Goal: Task Accomplishment & Management: Use online tool/utility

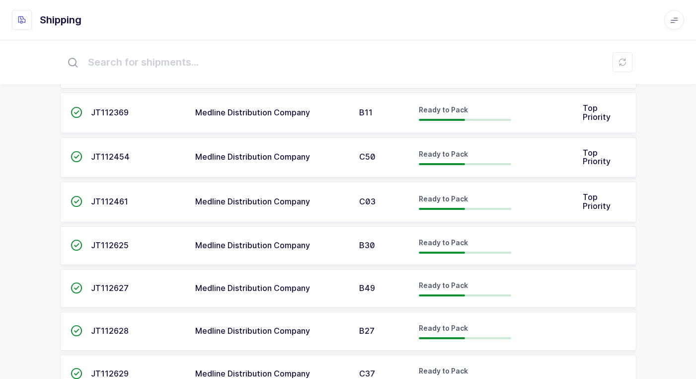
scroll to position [199, 0]
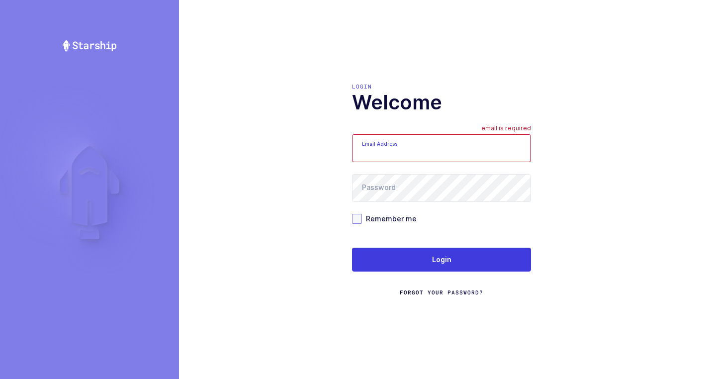
type input "walkerj@gmail.com"
click at [357, 220] on span at bounding box center [357, 219] width 10 height 10
click at [362, 214] on input "Remember me" at bounding box center [362, 214] width 0 height 0
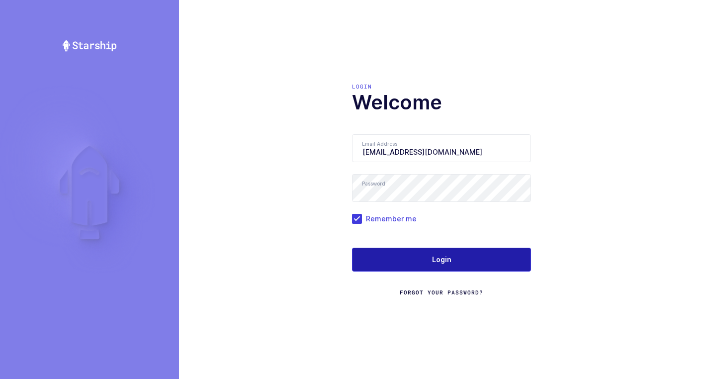
click at [369, 250] on button "Login" at bounding box center [441, 260] width 179 height 24
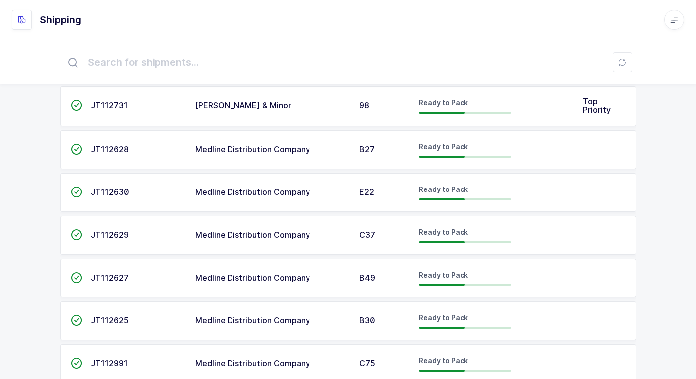
scroll to position [299, 0]
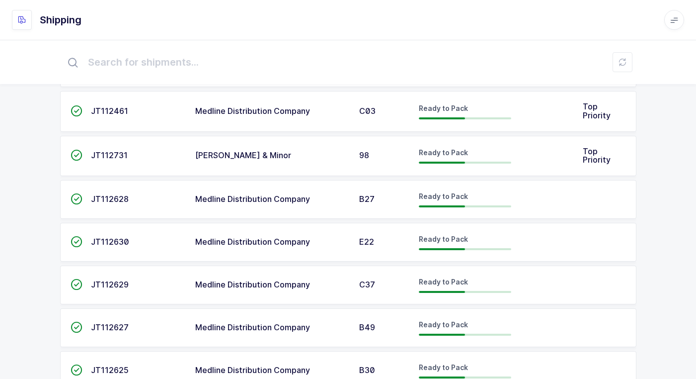
click at [274, 236] on td "Medline Distribution Company" at bounding box center [271, 242] width 164 height 39
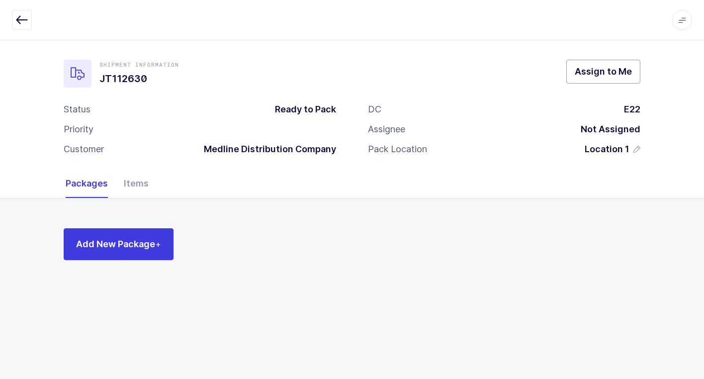
click at [607, 70] on span "Assign to Me" at bounding box center [603, 71] width 57 height 12
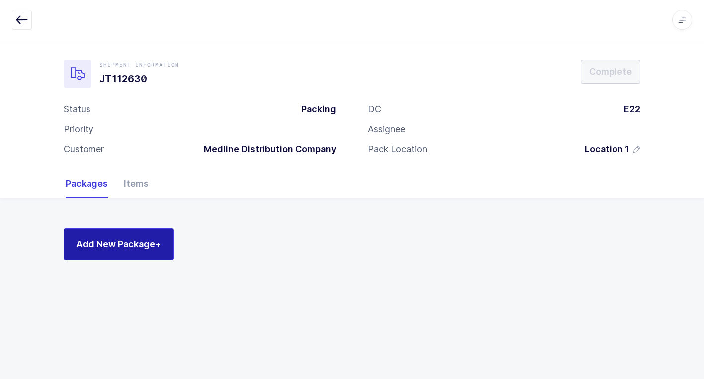
drag, startPoint x: 110, startPoint y: 242, endPoint x: 158, endPoint y: 212, distance: 56.1
click at [155, 213] on div "Add New Package +" at bounding box center [352, 239] width 704 height 82
click at [147, 240] on span "Add New Package +" at bounding box center [118, 244] width 85 height 12
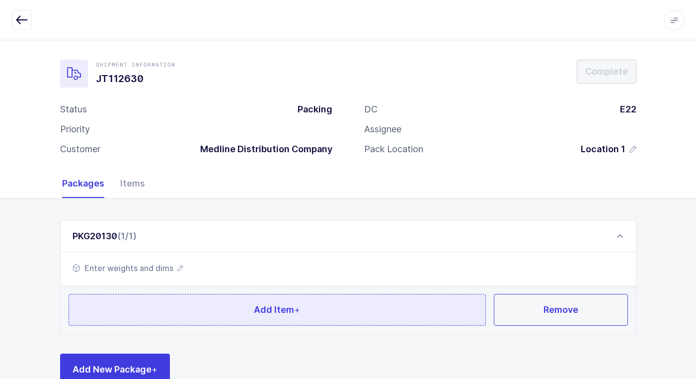
click at [167, 314] on button "Add Item +" at bounding box center [278, 310] width 418 height 32
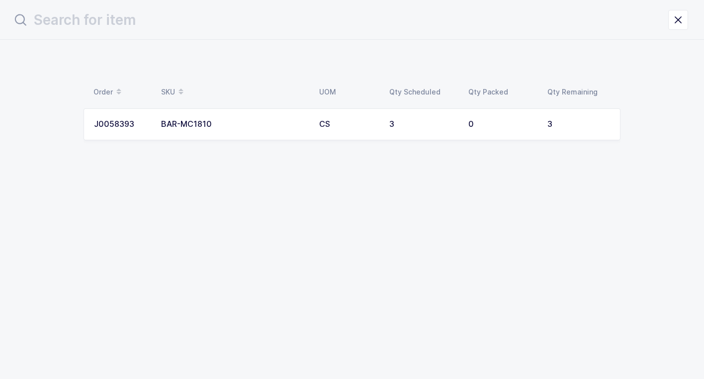
click at [186, 122] on div "BAR-MC1810" at bounding box center [234, 124] width 146 height 9
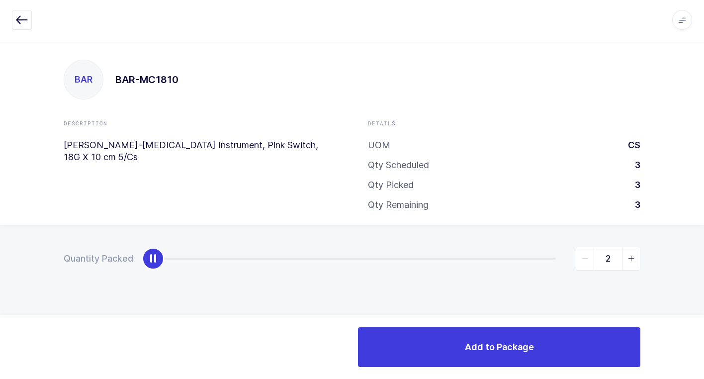
type input "3"
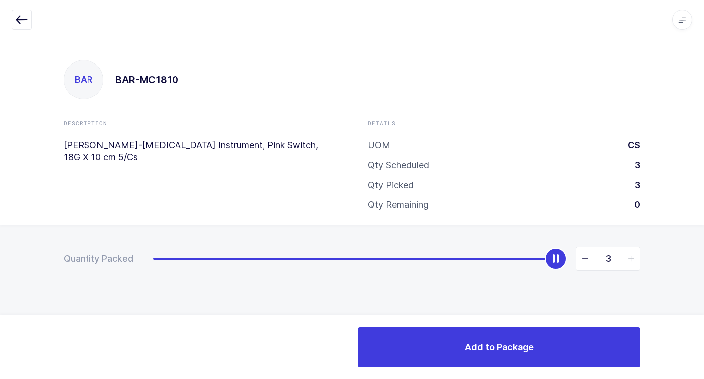
drag, startPoint x: 150, startPoint y: 263, endPoint x: 601, endPoint y: 304, distance: 452.6
click at [703, 256] on html "Apps Core Warehouse Admin Mission Control Purchasing Juan W. Logout Account Jua…" at bounding box center [352, 189] width 704 height 379
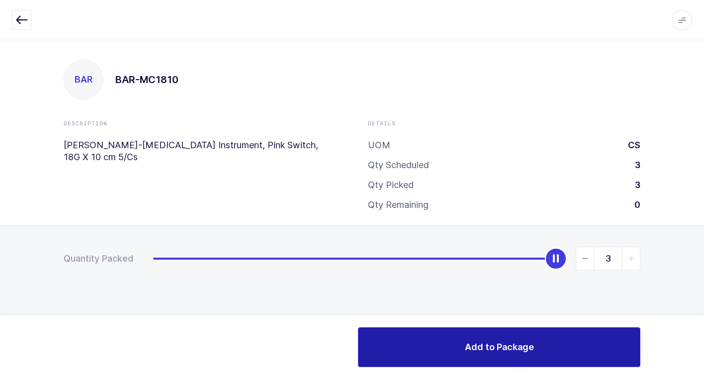
drag, startPoint x: 433, startPoint y: 354, endPoint x: 375, endPoint y: 339, distance: 59.6
click at [428, 351] on button "Add to Package" at bounding box center [499, 347] width 282 height 40
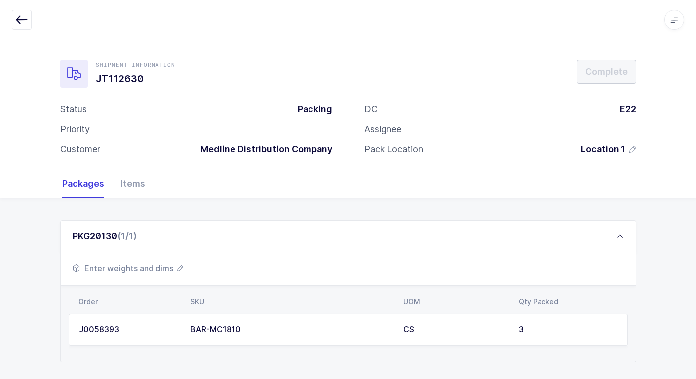
click at [167, 271] on span "Enter weights and dims" at bounding box center [128, 268] width 111 height 12
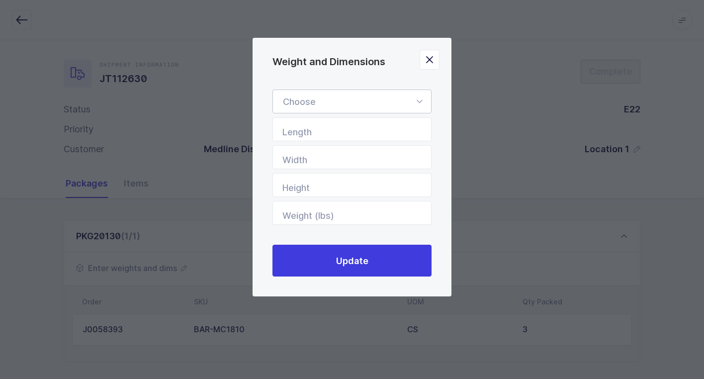
click at [416, 102] on icon "Weight and Dimensions" at bounding box center [419, 101] width 12 height 24
drag, startPoint x: 346, startPoint y: 167, endPoint x: 340, endPoint y: 167, distance: 6.0
click at [345, 167] on li "Box" at bounding box center [356, 168] width 158 height 19
type input "Box"
click at [420, 139] on input "Length" at bounding box center [351, 129] width 159 height 24
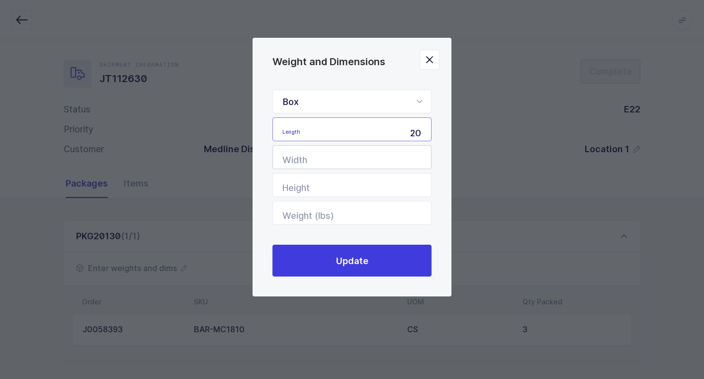
type input "20"
click at [401, 155] on input "Width" at bounding box center [351, 157] width 159 height 24
type input "16"
click at [397, 185] on input "Height" at bounding box center [351, 185] width 159 height 24
type input "8"
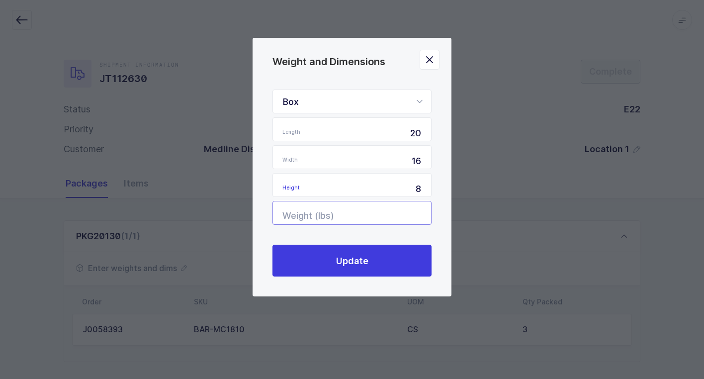
click at [389, 213] on input "Weight (lbs)" at bounding box center [351, 213] width 159 height 24
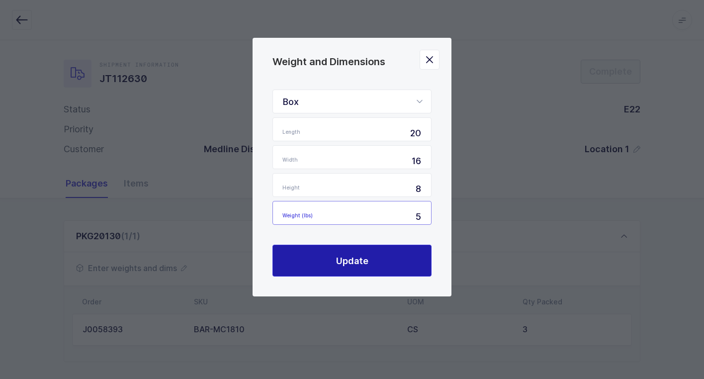
type input "5"
click at [363, 261] on span "Update" at bounding box center [352, 260] width 32 height 12
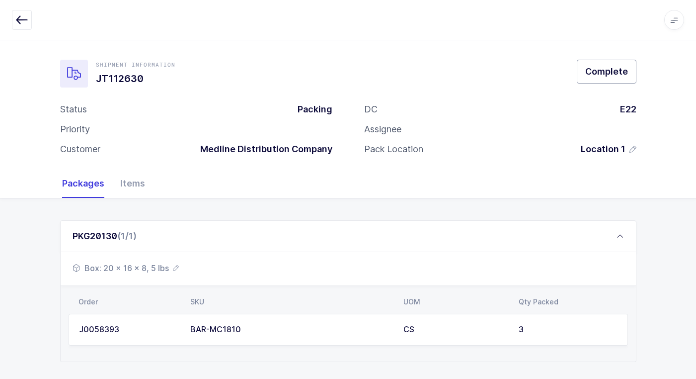
click at [603, 72] on span "Complete" at bounding box center [607, 71] width 43 height 12
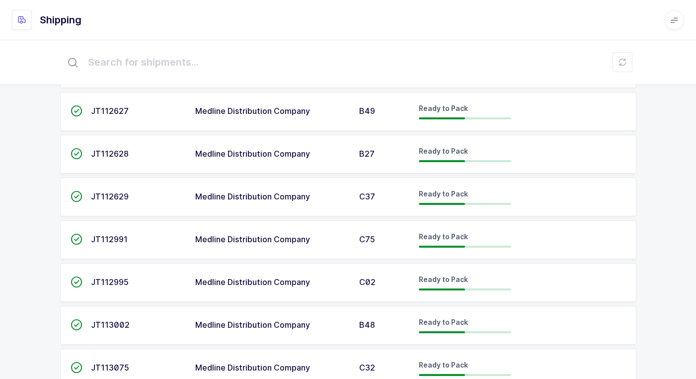
scroll to position [398, 0]
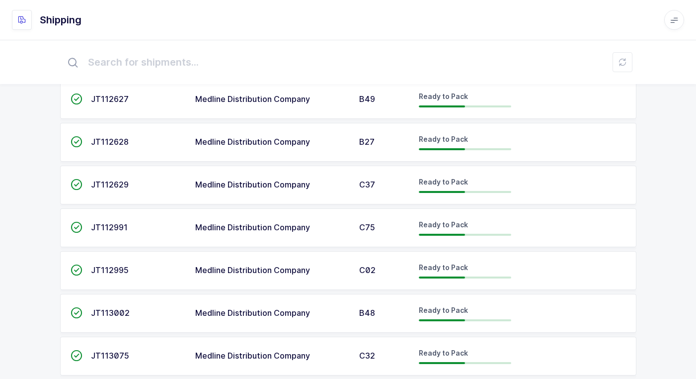
drag, startPoint x: 366, startPoint y: 228, endPoint x: 352, endPoint y: 231, distance: 13.7
click at [365, 227] on span "C75" at bounding box center [367, 227] width 16 height 10
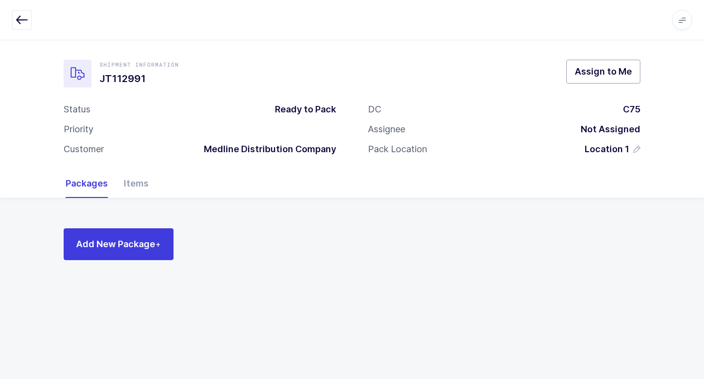
click at [578, 72] on span "Assign to Me" at bounding box center [603, 71] width 57 height 12
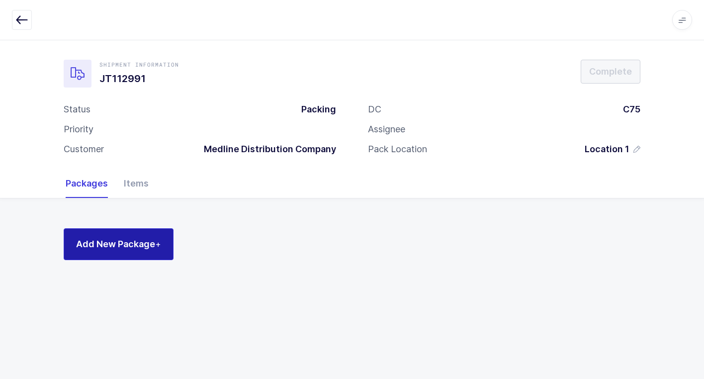
click at [145, 246] on span "Add New Package +" at bounding box center [118, 244] width 85 height 12
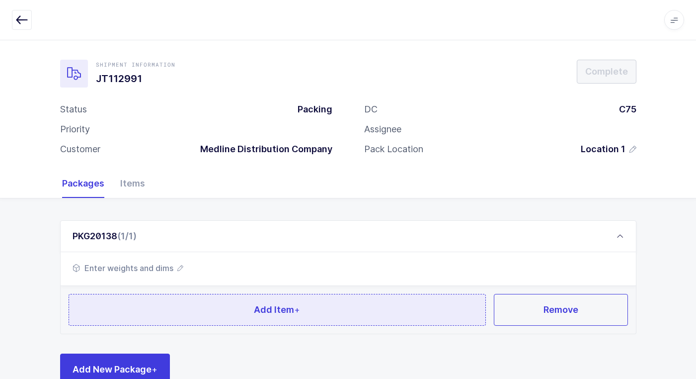
click at [206, 301] on button "Add Item +" at bounding box center [278, 310] width 418 height 32
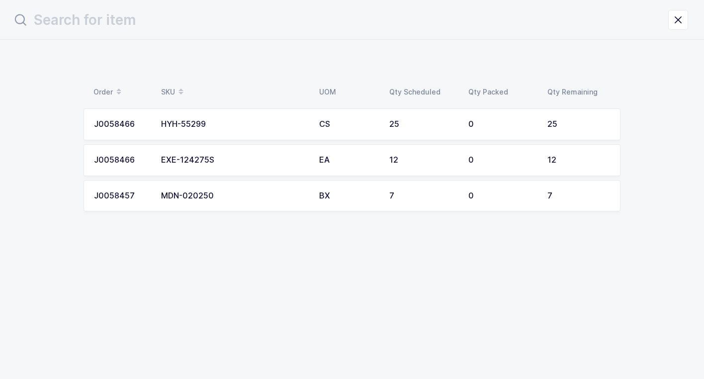
click at [273, 130] on td "HYH-55299" at bounding box center [234, 124] width 158 height 32
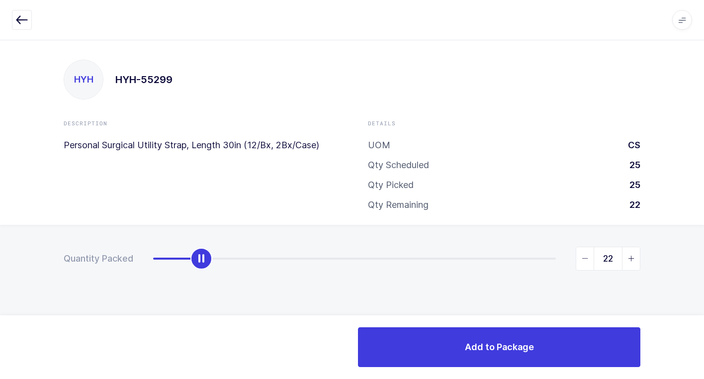
type input "25"
drag, startPoint x: 150, startPoint y: 262, endPoint x: 709, endPoint y: 267, distance: 559.2
click at [703, 267] on html "Apps Core Warehouse Admin Mission Control Purchasing Juan W. Logout Account Jua…" at bounding box center [352, 189] width 704 height 379
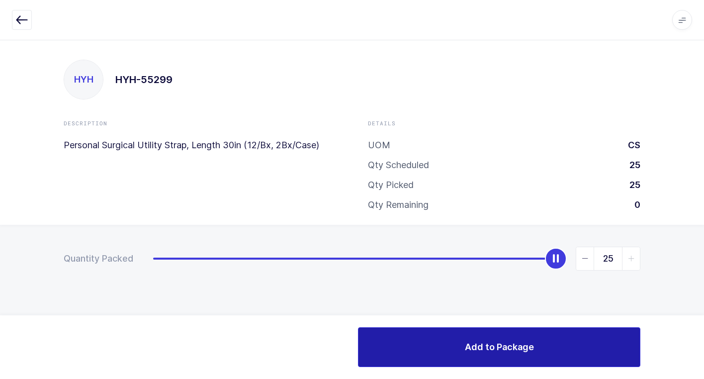
click at [404, 343] on button "Add to Package" at bounding box center [499, 347] width 282 height 40
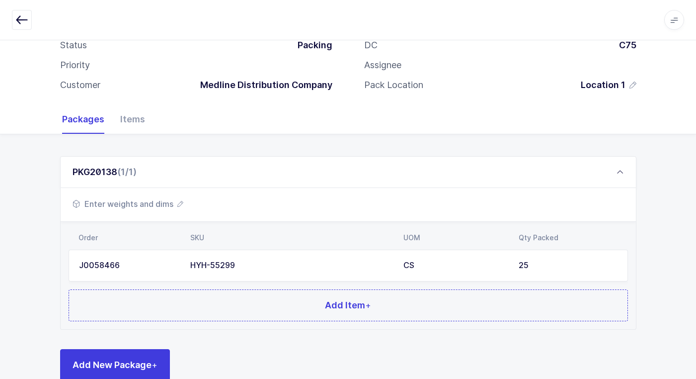
scroll to position [86, 0]
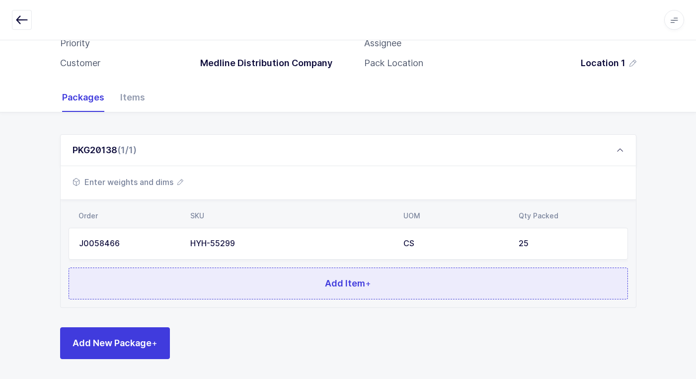
click at [233, 288] on button "Add Item +" at bounding box center [349, 283] width 560 height 32
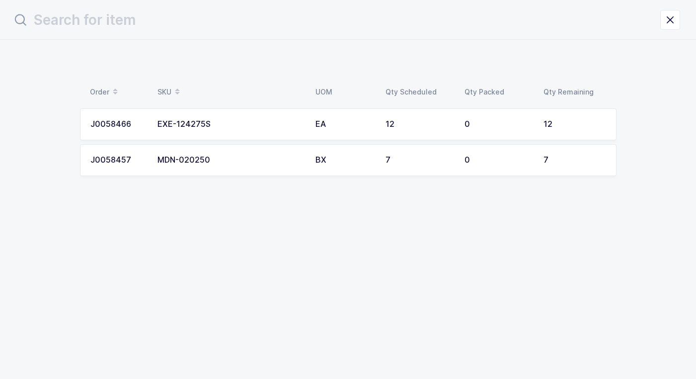
scroll to position [0, 0]
click at [269, 129] on td "EXE-124275S" at bounding box center [234, 124] width 158 height 32
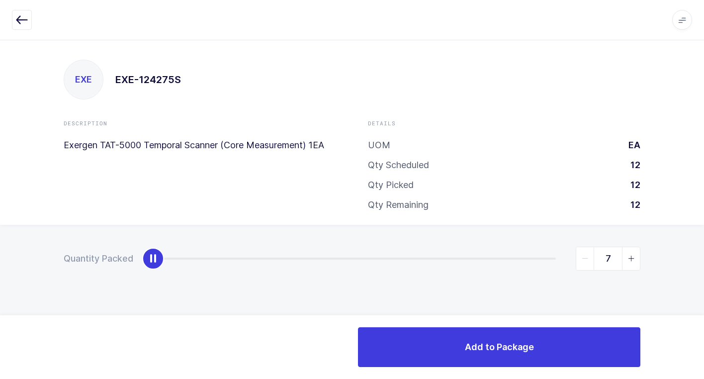
type input "12"
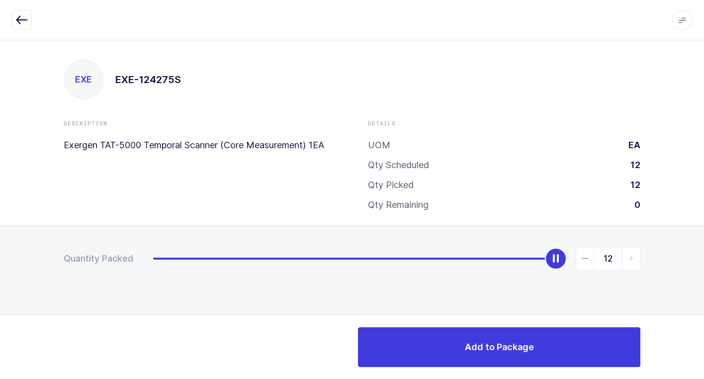
drag, startPoint x: 149, startPoint y: 259, endPoint x: 709, endPoint y: 258, distance: 560.2
click at [703, 258] on html "Apps Core Warehouse Admin Mission Control Purchasing Juan W. Logout Account Jua…" at bounding box center [352, 189] width 704 height 379
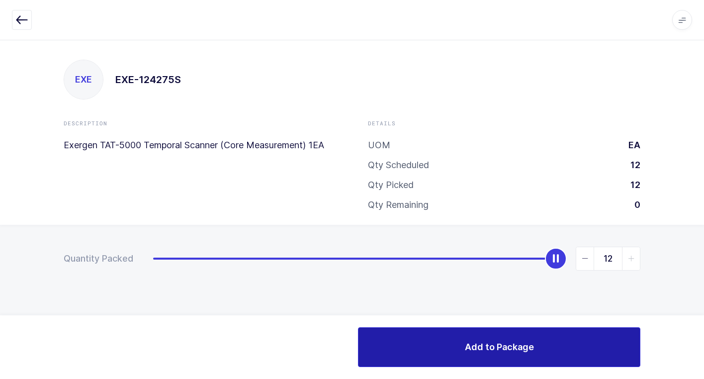
click at [430, 350] on button "Add to Package" at bounding box center [499, 347] width 282 height 40
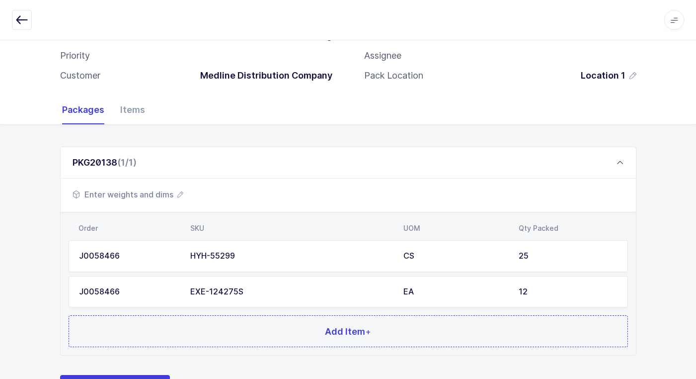
scroll to position [121, 0]
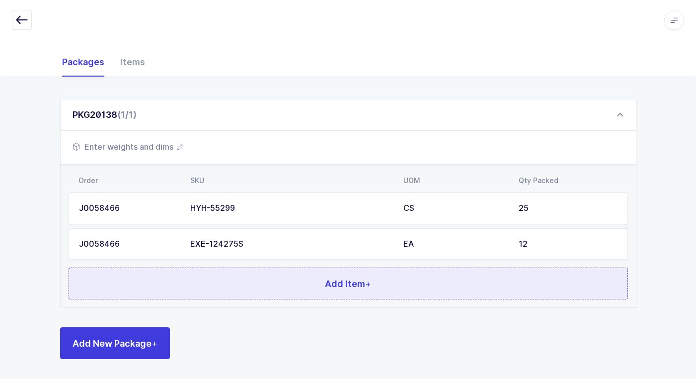
click at [223, 275] on button "Add Item +" at bounding box center [349, 283] width 560 height 32
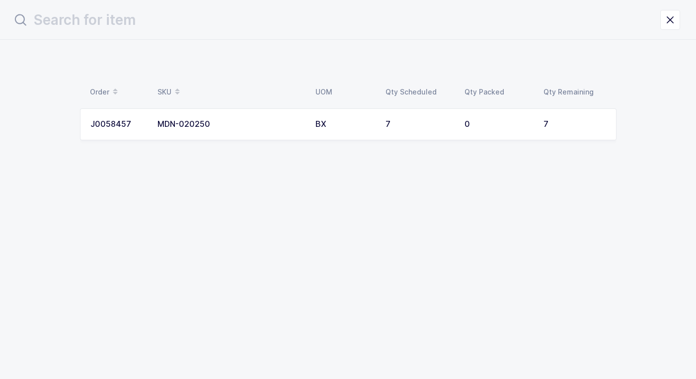
scroll to position [0, 0]
click at [230, 133] on td "MDN-020250" at bounding box center [234, 124] width 158 height 32
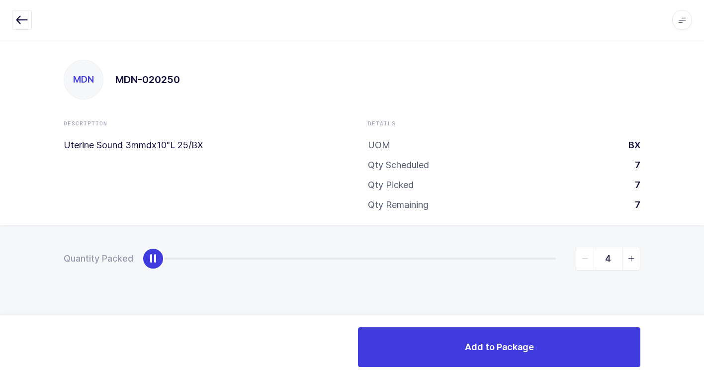
type input "7"
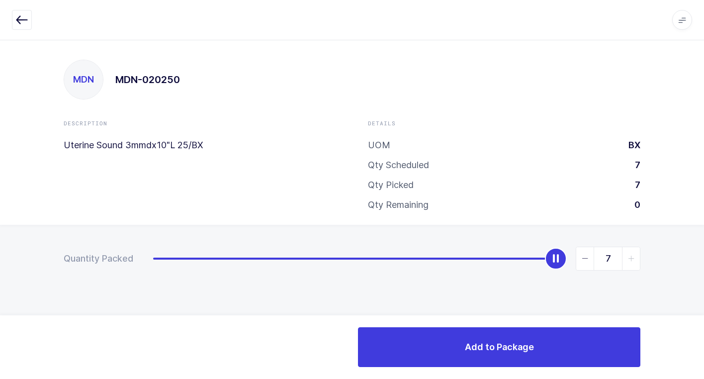
drag, startPoint x: 151, startPoint y: 258, endPoint x: 709, endPoint y: 261, distance: 558.7
click at [703, 261] on html "Apps Core Warehouse Admin Mission Control Purchasing Juan W. Logout Account Jua…" at bounding box center [352, 189] width 704 height 379
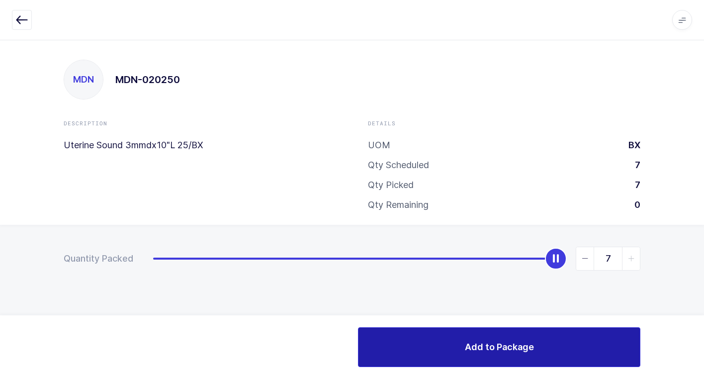
drag, startPoint x: 428, startPoint y: 345, endPoint x: 292, endPoint y: 320, distance: 137.9
click at [405, 348] on button "Add to Package" at bounding box center [499, 347] width 282 height 40
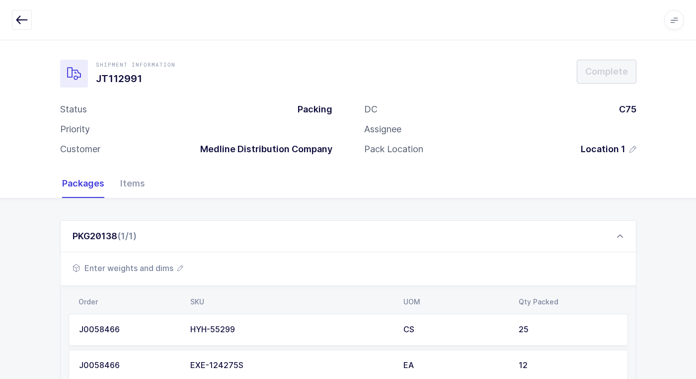
drag, startPoint x: 139, startPoint y: 271, endPoint x: 145, endPoint y: 269, distance: 5.7
click at [145, 269] on span "Enter weights and dims" at bounding box center [128, 268] width 111 height 12
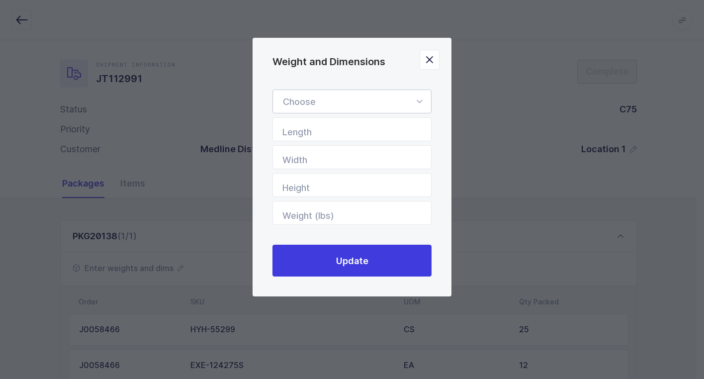
click at [417, 98] on icon "Weight and Dimensions" at bounding box center [419, 101] width 12 height 24
click at [352, 171] on li "Box" at bounding box center [356, 168] width 158 height 19
type input "Box"
click at [412, 127] on input "Length" at bounding box center [351, 129] width 159 height 24
type input "24"
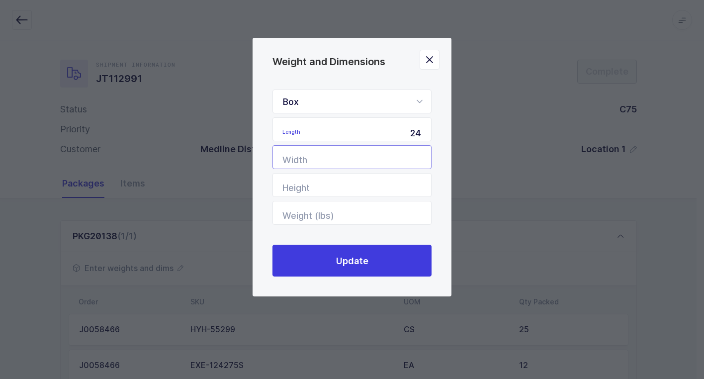
click at [407, 160] on input "Width" at bounding box center [351, 157] width 159 height 24
type input "24"
click at [404, 178] on input "Height" at bounding box center [351, 185] width 159 height 24
type input "24"
click at [397, 213] on input "Weight (lbs)" at bounding box center [351, 213] width 159 height 24
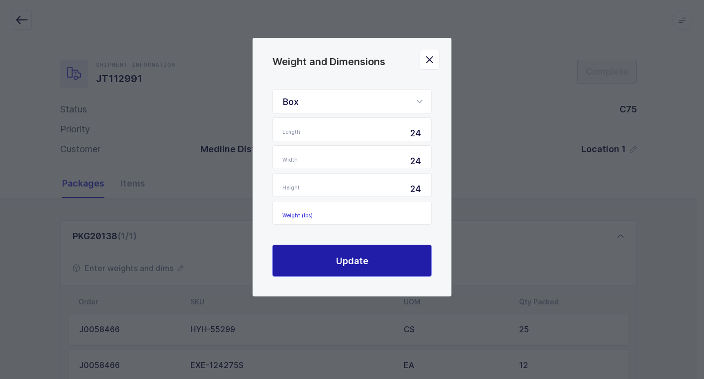
drag, startPoint x: 391, startPoint y: 264, endPoint x: 385, endPoint y: 263, distance: 6.5
click at [390, 263] on button "Update" at bounding box center [351, 261] width 159 height 32
click at [379, 260] on button "Update" at bounding box center [351, 261] width 159 height 32
click at [357, 267] on button "Update" at bounding box center [351, 261] width 159 height 32
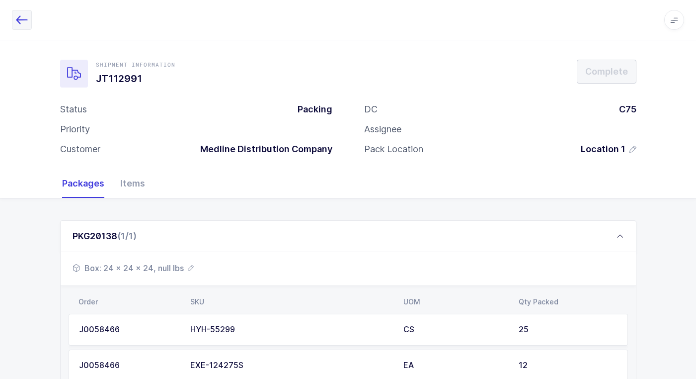
click at [19, 13] on button "button" at bounding box center [22, 20] width 20 height 20
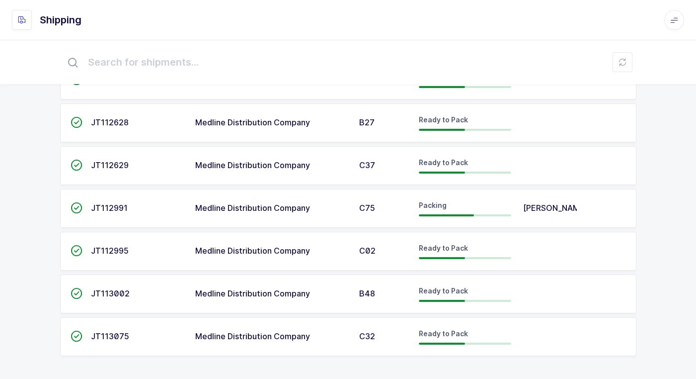
scroll to position [418, 0]
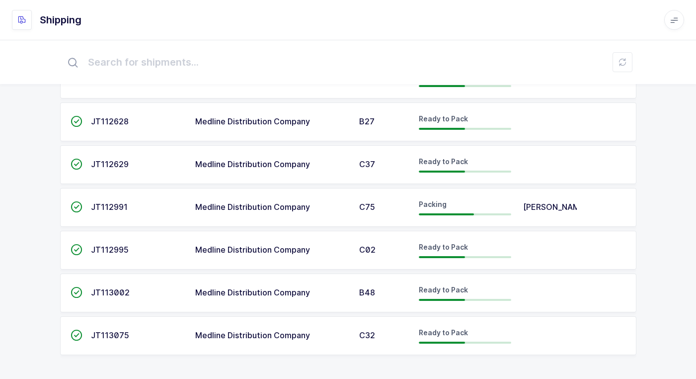
click at [369, 252] on span "C02" at bounding box center [367, 250] width 16 height 10
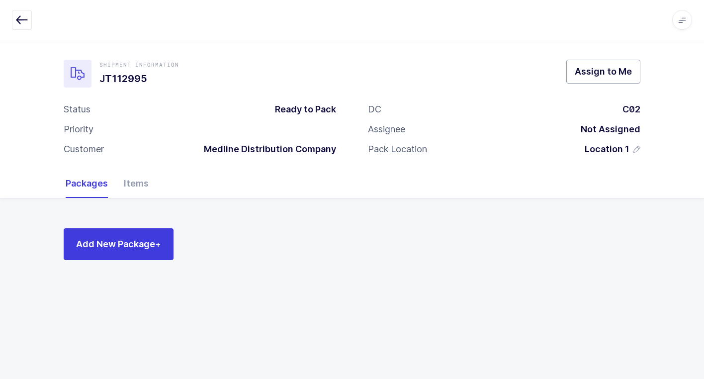
click at [595, 75] on span "Assign to Me" at bounding box center [603, 71] width 57 height 12
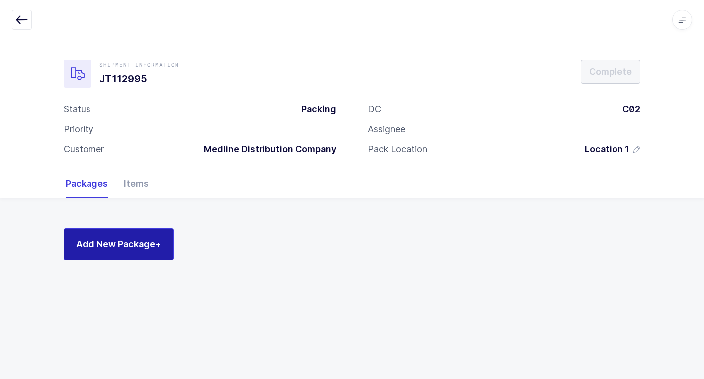
drag, startPoint x: 118, startPoint y: 232, endPoint x: 114, endPoint y: 238, distance: 7.3
click at [117, 231] on button "Add New Package +" at bounding box center [119, 244] width 110 height 32
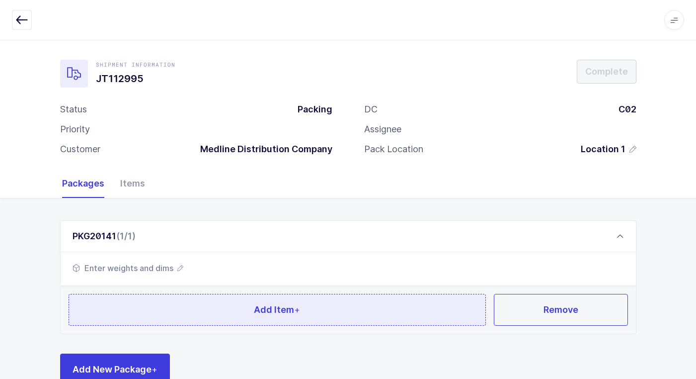
click at [153, 312] on button "Add Item +" at bounding box center [278, 310] width 418 height 32
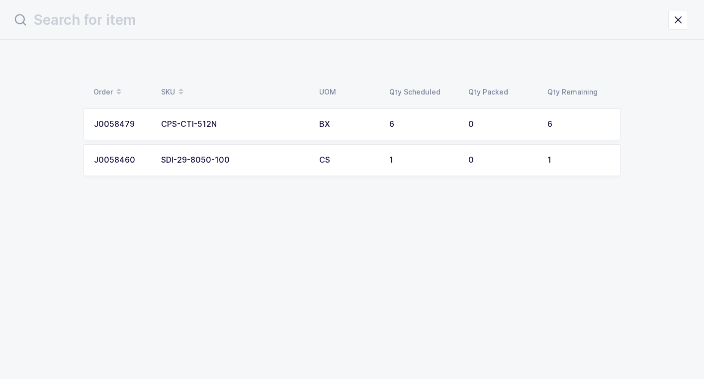
click at [255, 131] on td "CPS-CTI-512N" at bounding box center [234, 124] width 158 height 32
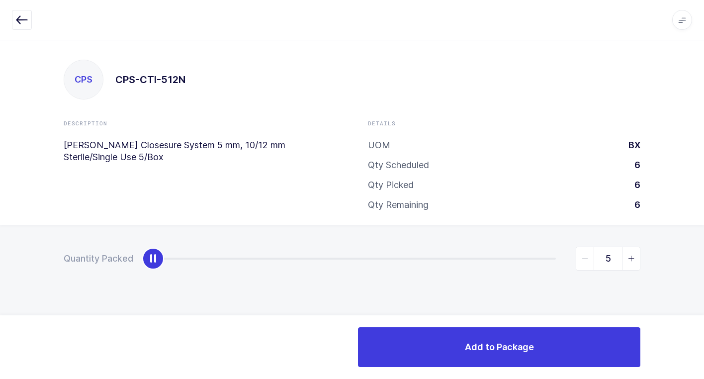
type input "6"
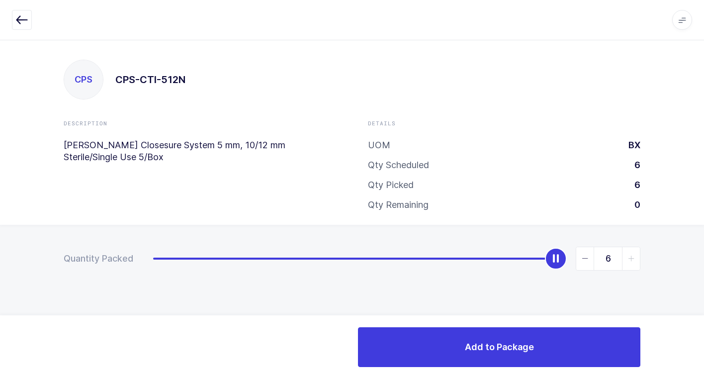
drag, startPoint x: 156, startPoint y: 262, endPoint x: 662, endPoint y: 299, distance: 506.8
click at [703, 265] on html "Apps Core Warehouse Admin Mission Control Purchasing Juan W. Logout Account Jua…" at bounding box center [352, 189] width 704 height 379
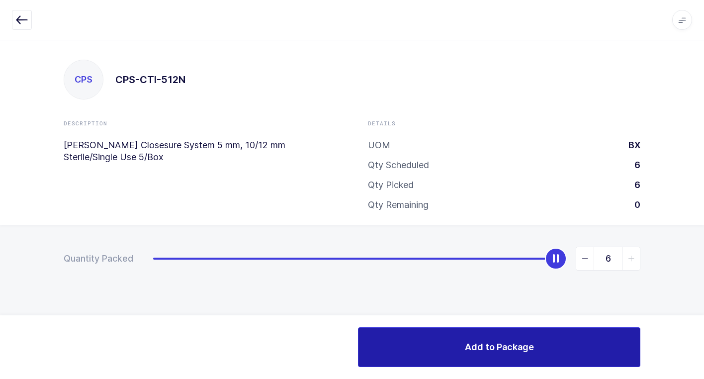
click at [398, 353] on button "Add to Package" at bounding box center [499, 347] width 282 height 40
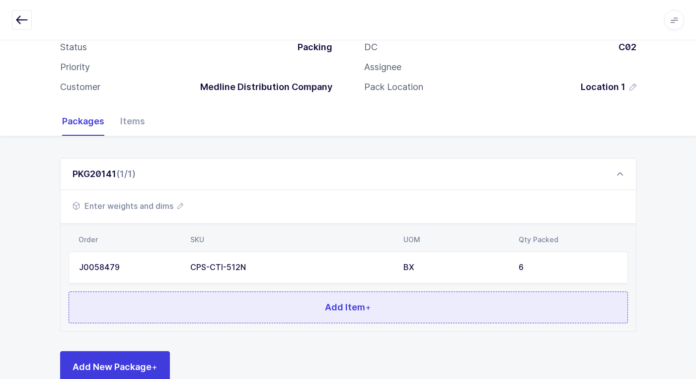
scroll to position [86, 0]
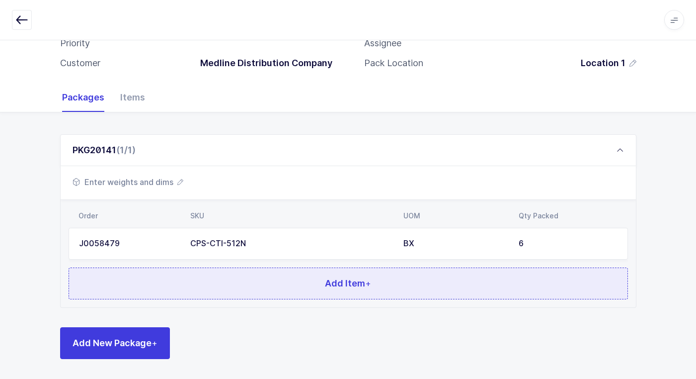
click at [286, 293] on button "Add Item +" at bounding box center [349, 283] width 560 height 32
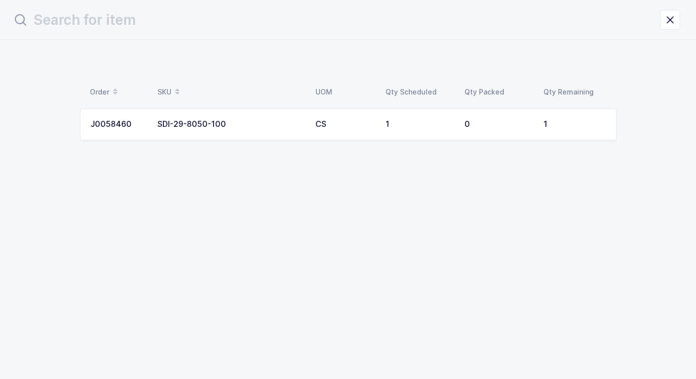
scroll to position [0, 0]
click at [223, 121] on div "SDI-29-8050-100" at bounding box center [234, 124] width 146 height 9
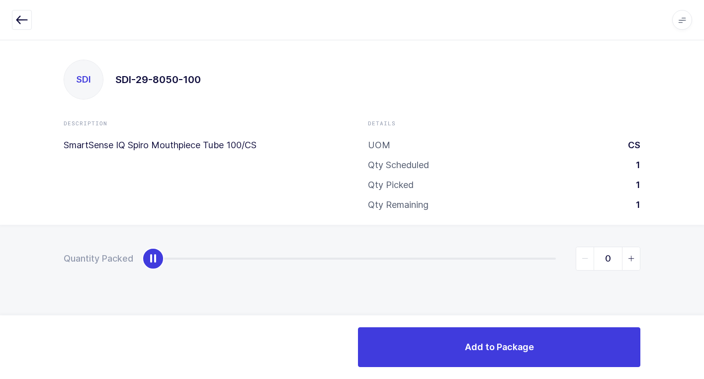
type input "1"
drag, startPoint x: 159, startPoint y: 260, endPoint x: 678, endPoint y: 256, distance: 518.9
click at [703, 245] on html "Apps Core Warehouse Admin Mission Control Purchasing Juan W. Logout Account Jua…" at bounding box center [352, 189] width 704 height 379
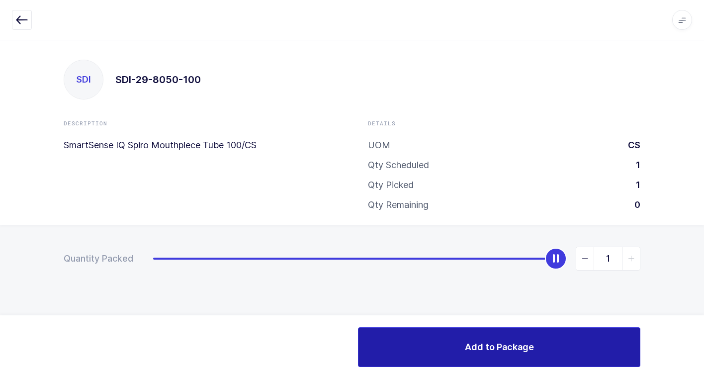
drag, startPoint x: 395, startPoint y: 345, endPoint x: 311, endPoint y: 317, distance: 89.0
click at [394, 342] on button "Add to Package" at bounding box center [499, 347] width 282 height 40
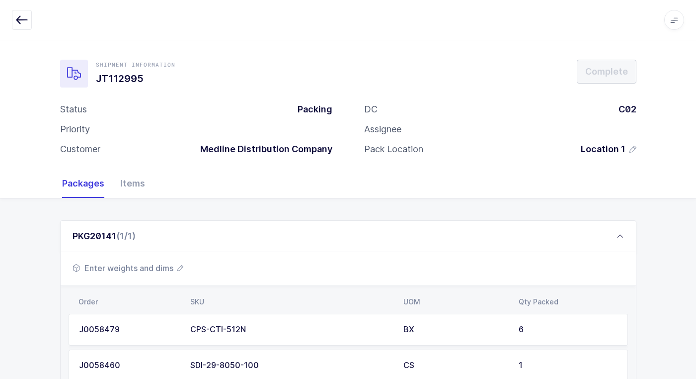
click at [151, 270] on span "Enter weights and dims" at bounding box center [128, 268] width 111 height 12
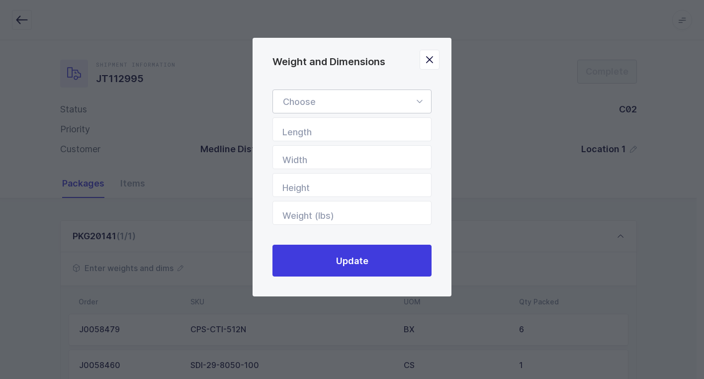
click at [418, 100] on icon "Weight and Dimensions" at bounding box center [419, 101] width 12 height 24
click at [359, 166] on li "Box" at bounding box center [356, 168] width 158 height 19
type input "Box"
click at [389, 125] on input "Length" at bounding box center [351, 129] width 159 height 24
type input "20"
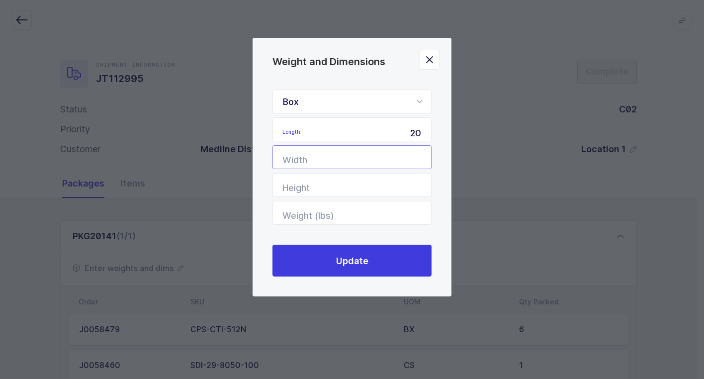
click at [373, 165] on input "Width" at bounding box center [351, 157] width 159 height 24
type input "18"
click at [363, 186] on input "Height" at bounding box center [351, 185] width 159 height 24
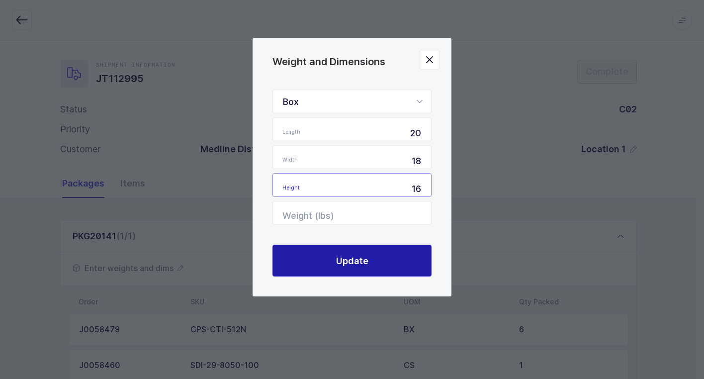
type input "16"
click at [364, 266] on span "Update" at bounding box center [352, 260] width 32 height 12
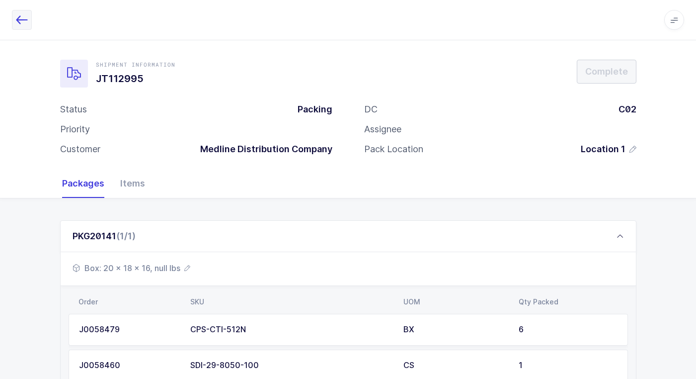
click at [15, 18] on button "button" at bounding box center [22, 20] width 20 height 20
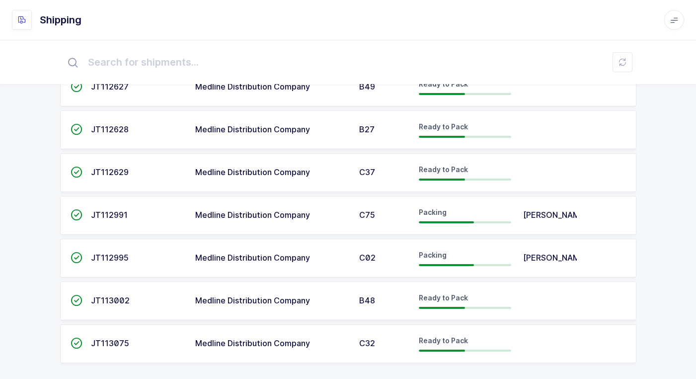
scroll to position [373, 0]
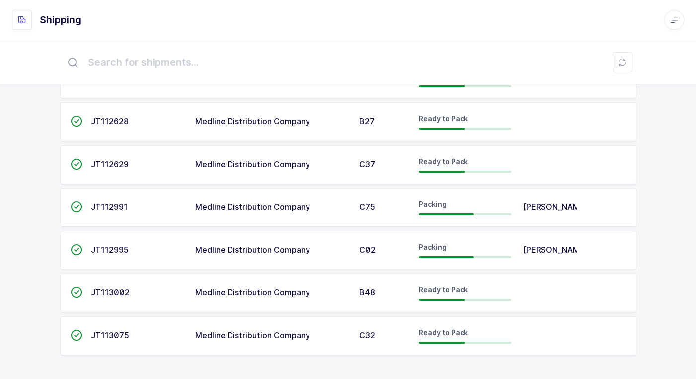
click at [366, 292] on span "B48" at bounding box center [367, 292] width 16 height 10
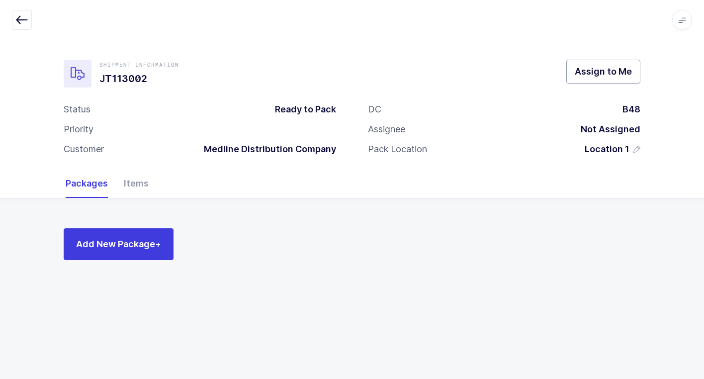
drag, startPoint x: 618, startPoint y: 77, endPoint x: 568, endPoint y: 88, distance: 51.4
click at [617, 77] on span "Assign to Me" at bounding box center [603, 71] width 57 height 12
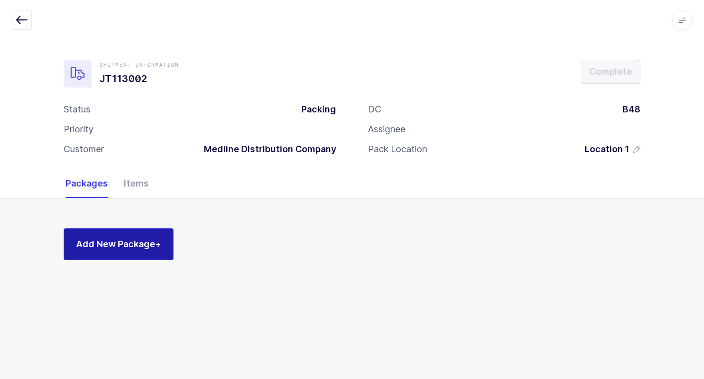
drag, startPoint x: 126, startPoint y: 246, endPoint x: 135, endPoint y: 245, distance: 9.0
click at [134, 245] on span "Add New Package +" at bounding box center [118, 244] width 85 height 12
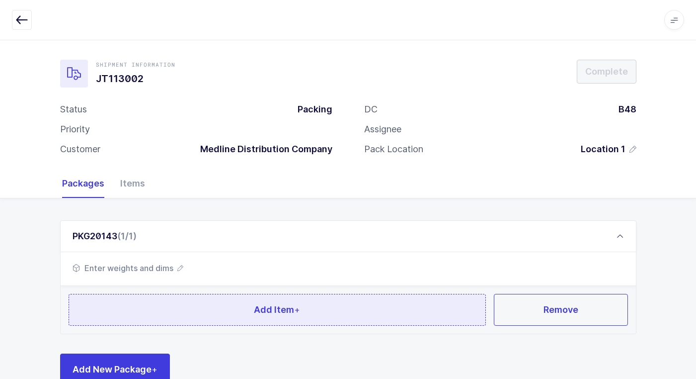
click at [170, 303] on button "Add Item +" at bounding box center [278, 310] width 418 height 32
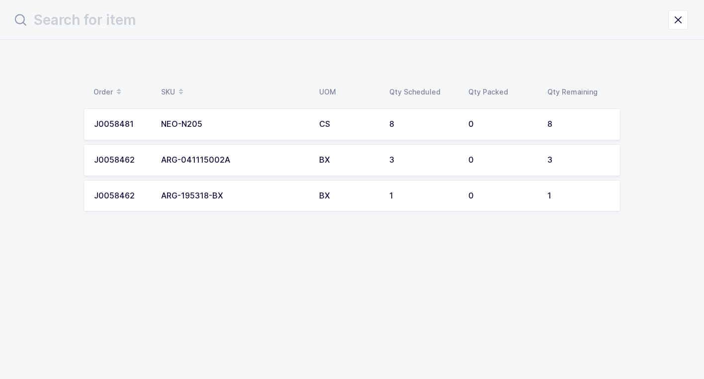
click at [352, 131] on td "CS" at bounding box center [348, 124] width 70 height 32
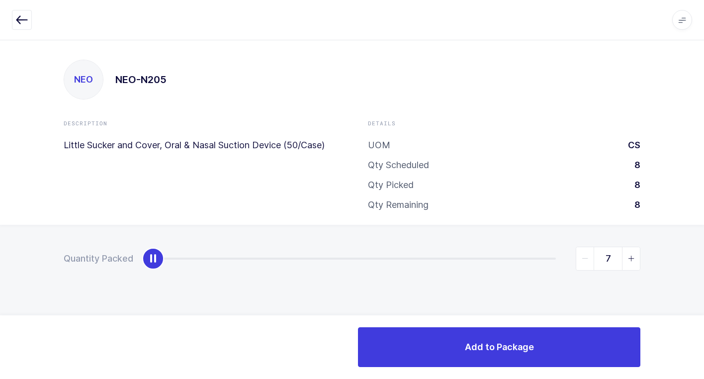
type input "8"
drag, startPoint x: 148, startPoint y: 259, endPoint x: 708, endPoint y: 211, distance: 561.8
click at [703, 211] on html "Apps Core Warehouse Admin Mission Control Purchasing Juan W. Logout Account Jua…" at bounding box center [352, 189] width 704 height 379
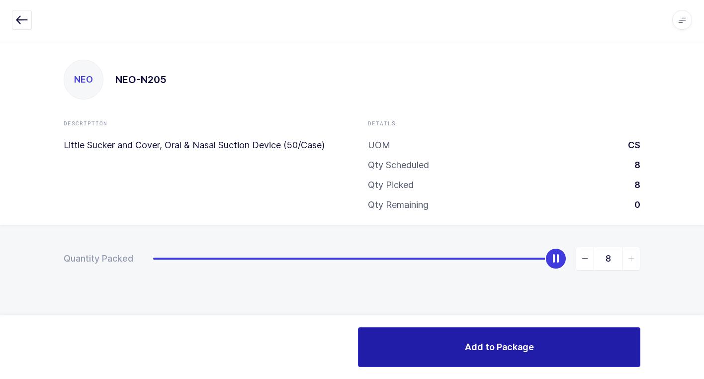
drag, startPoint x: 432, startPoint y: 347, endPoint x: 442, endPoint y: 337, distance: 14.4
click at [437, 347] on button "Add to Package" at bounding box center [499, 347] width 282 height 40
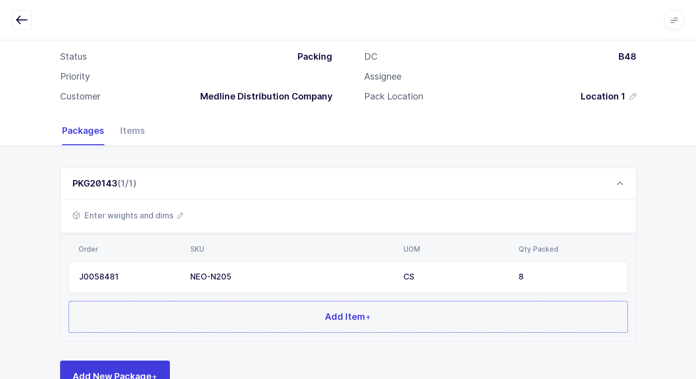
scroll to position [86, 0]
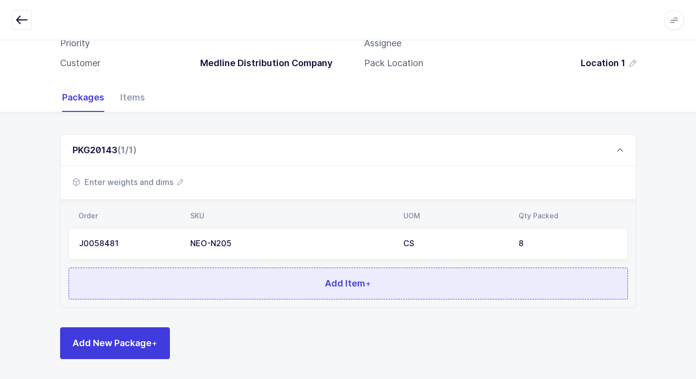
click at [310, 271] on button "Add Item +" at bounding box center [349, 283] width 560 height 32
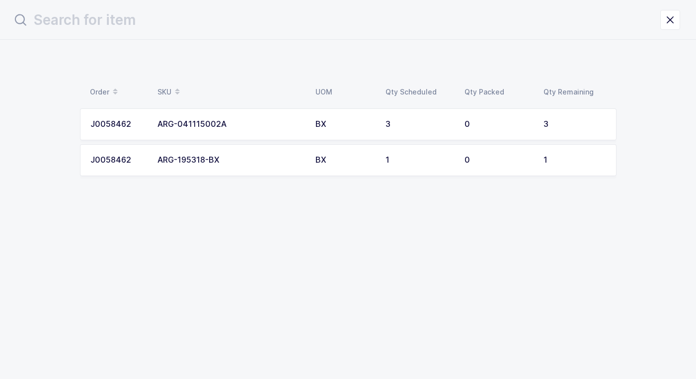
scroll to position [0, 0]
click at [298, 131] on td "ARG-041115002A" at bounding box center [234, 124] width 158 height 32
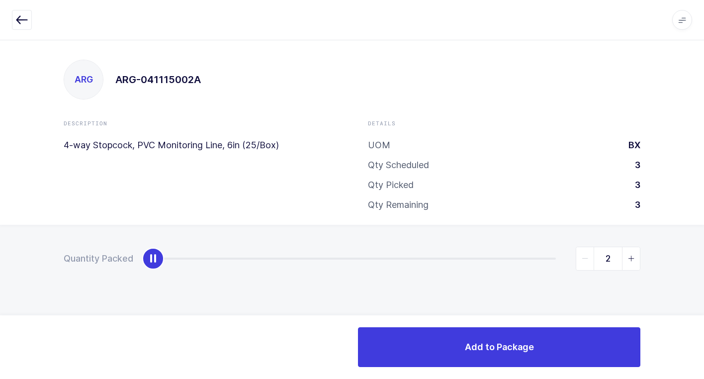
type input "3"
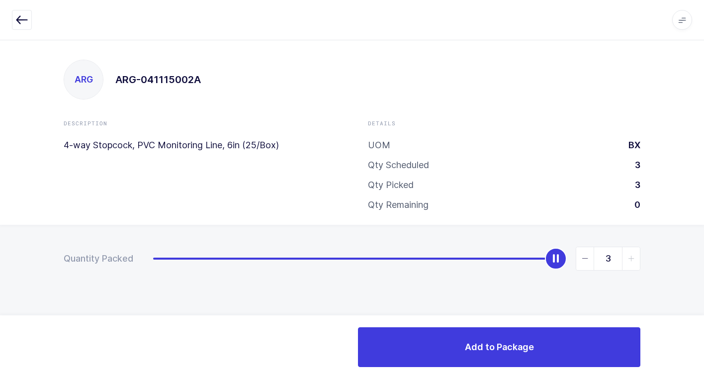
drag, startPoint x: 667, startPoint y: 249, endPoint x: 709, endPoint y: 268, distance: 46.9
click at [703, 268] on html "Apps Core Warehouse Admin Mission Control Purchasing Juan W. Logout Account Jua…" at bounding box center [352, 189] width 704 height 379
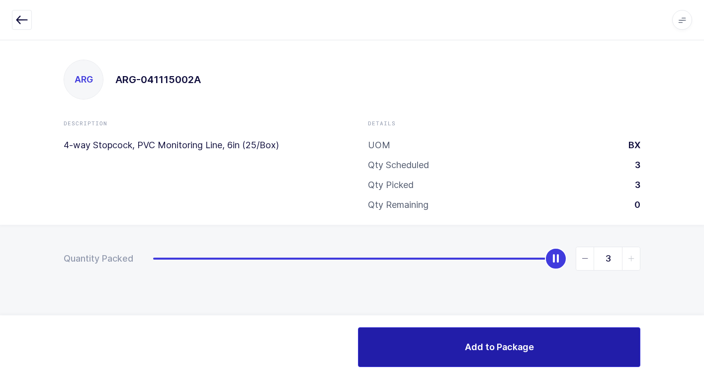
drag, startPoint x: 461, startPoint y: 339, endPoint x: 399, endPoint y: 311, distance: 67.6
click at [453, 336] on button "Add to Package" at bounding box center [499, 347] width 282 height 40
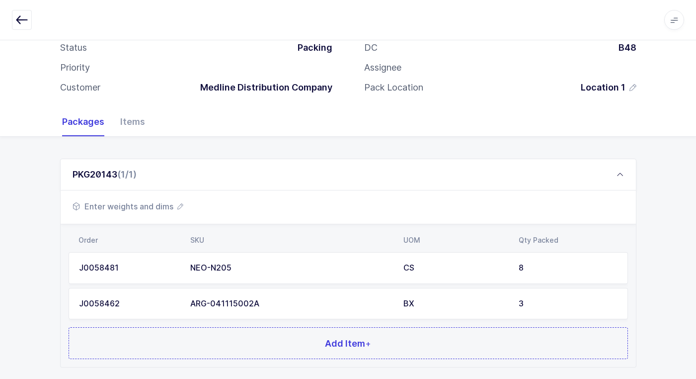
scroll to position [121, 0]
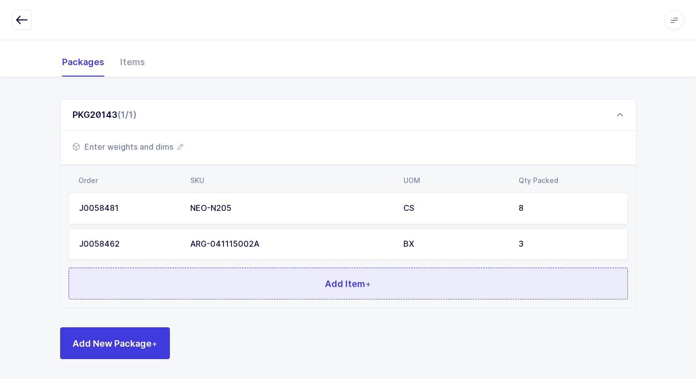
click at [325, 282] on span "Add Item +" at bounding box center [348, 283] width 46 height 12
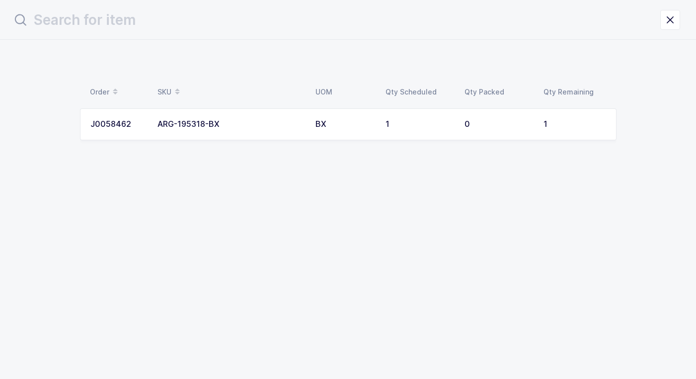
scroll to position [0, 0]
click at [328, 129] on td "BX" at bounding box center [348, 124] width 70 height 32
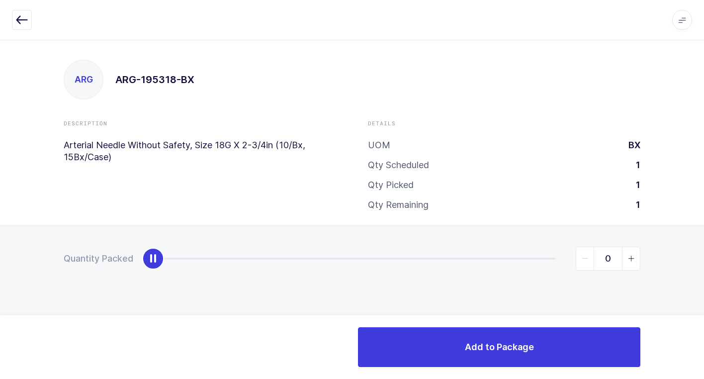
type input "1"
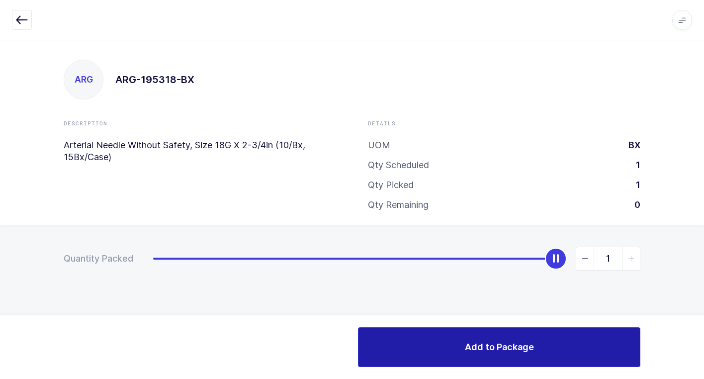
drag, startPoint x: 154, startPoint y: 262, endPoint x: 481, endPoint y: 353, distance: 340.1
click at [703, 269] on html "Apps Core Warehouse Admin Mission Control Purchasing Juan W. Logout Account Jua…" at bounding box center [352, 189] width 704 height 379
click at [405, 346] on button "Add to Package" at bounding box center [499, 347] width 282 height 40
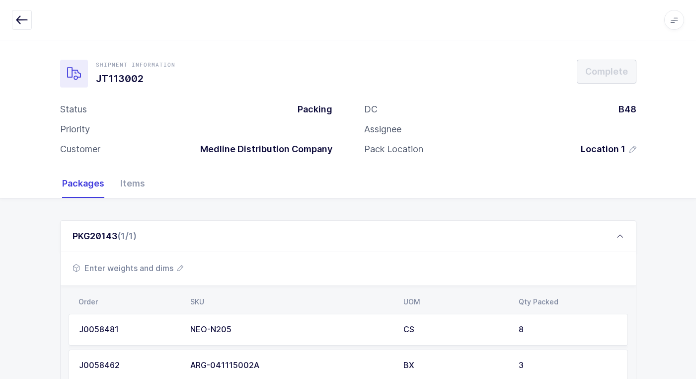
drag, startPoint x: 146, startPoint y: 267, endPoint x: 152, endPoint y: 266, distance: 6.1
click at [152, 266] on span "Enter weights and dims" at bounding box center [128, 268] width 111 height 12
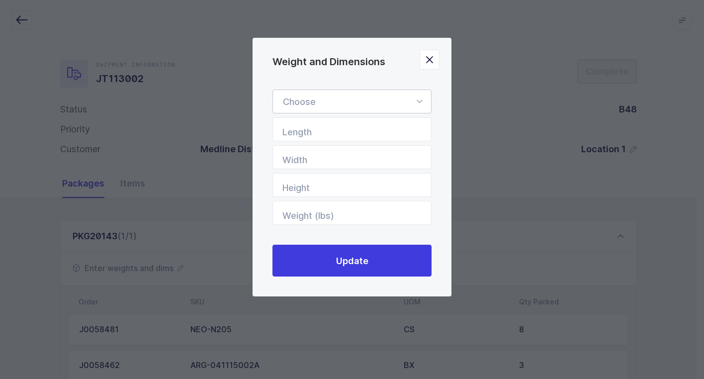
click at [420, 103] on icon "Weight and Dimensions" at bounding box center [419, 101] width 12 height 24
click at [332, 167] on li "Box" at bounding box center [356, 168] width 158 height 19
type input "Box"
click at [387, 136] on input "Length" at bounding box center [351, 129] width 159 height 24
type input "24"
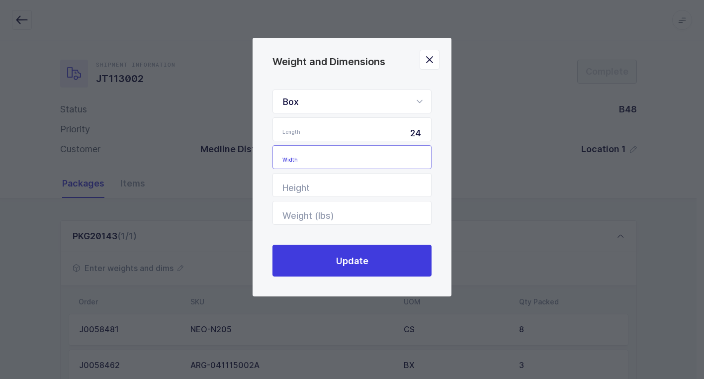
click at [382, 161] on input "Width" at bounding box center [351, 157] width 159 height 24
type input "20"
click at [376, 186] on input "Height" at bounding box center [351, 185] width 159 height 24
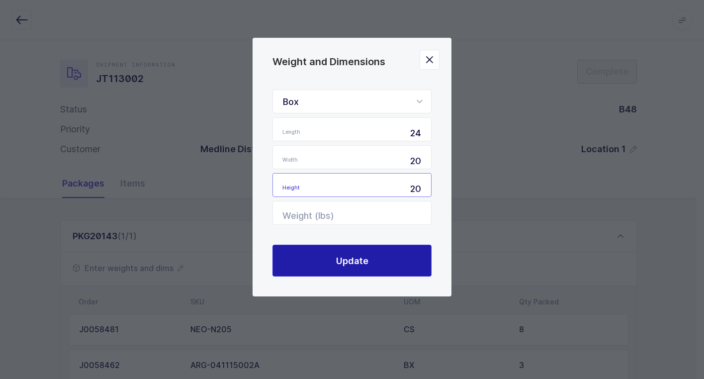
type input "20"
click at [337, 259] on span "Update" at bounding box center [352, 260] width 32 height 12
